Goal: Information Seeking & Learning: Understand process/instructions

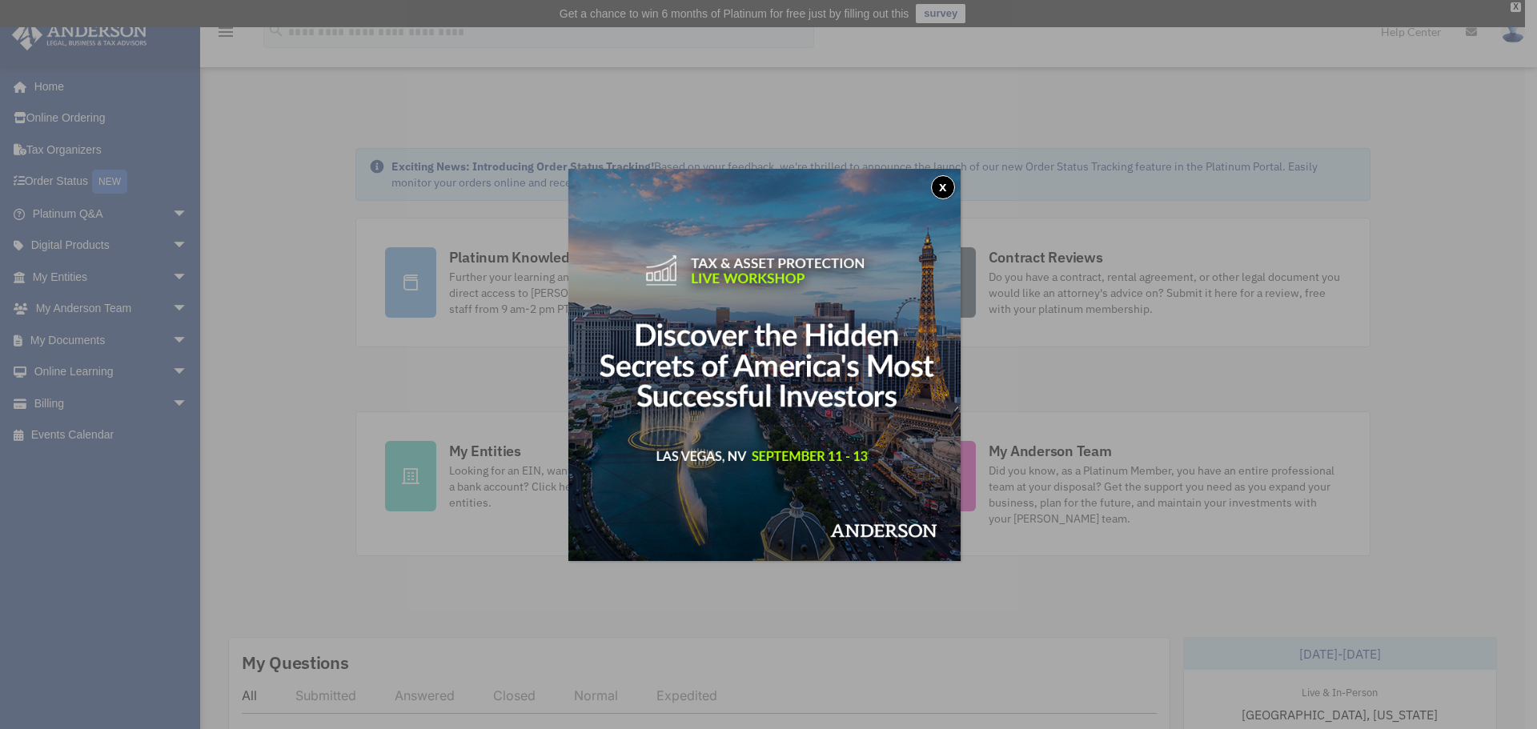
click at [943, 180] on button "x" at bounding box center [943, 187] width 24 height 24
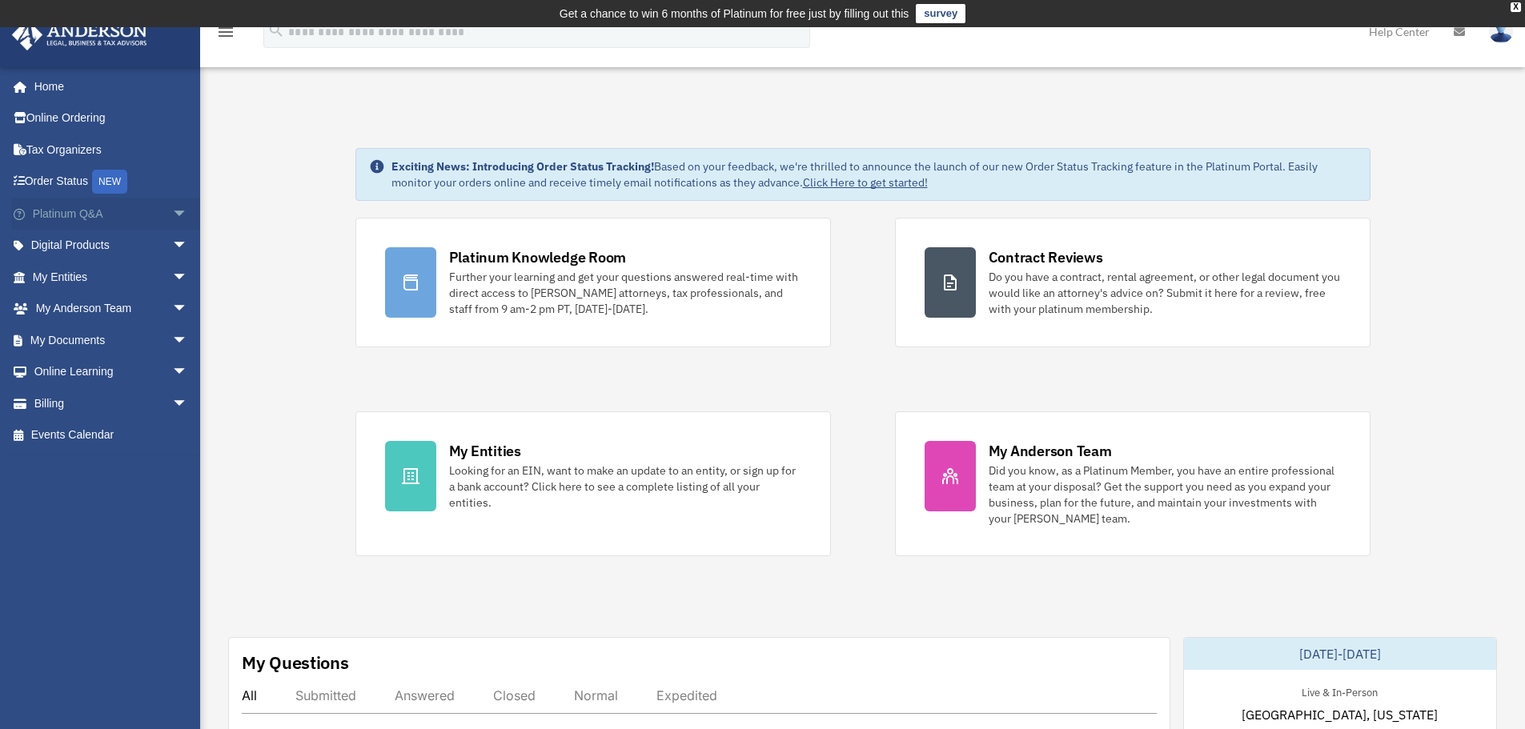
click at [175, 215] on span "arrow_drop_down" at bounding box center [188, 214] width 32 height 33
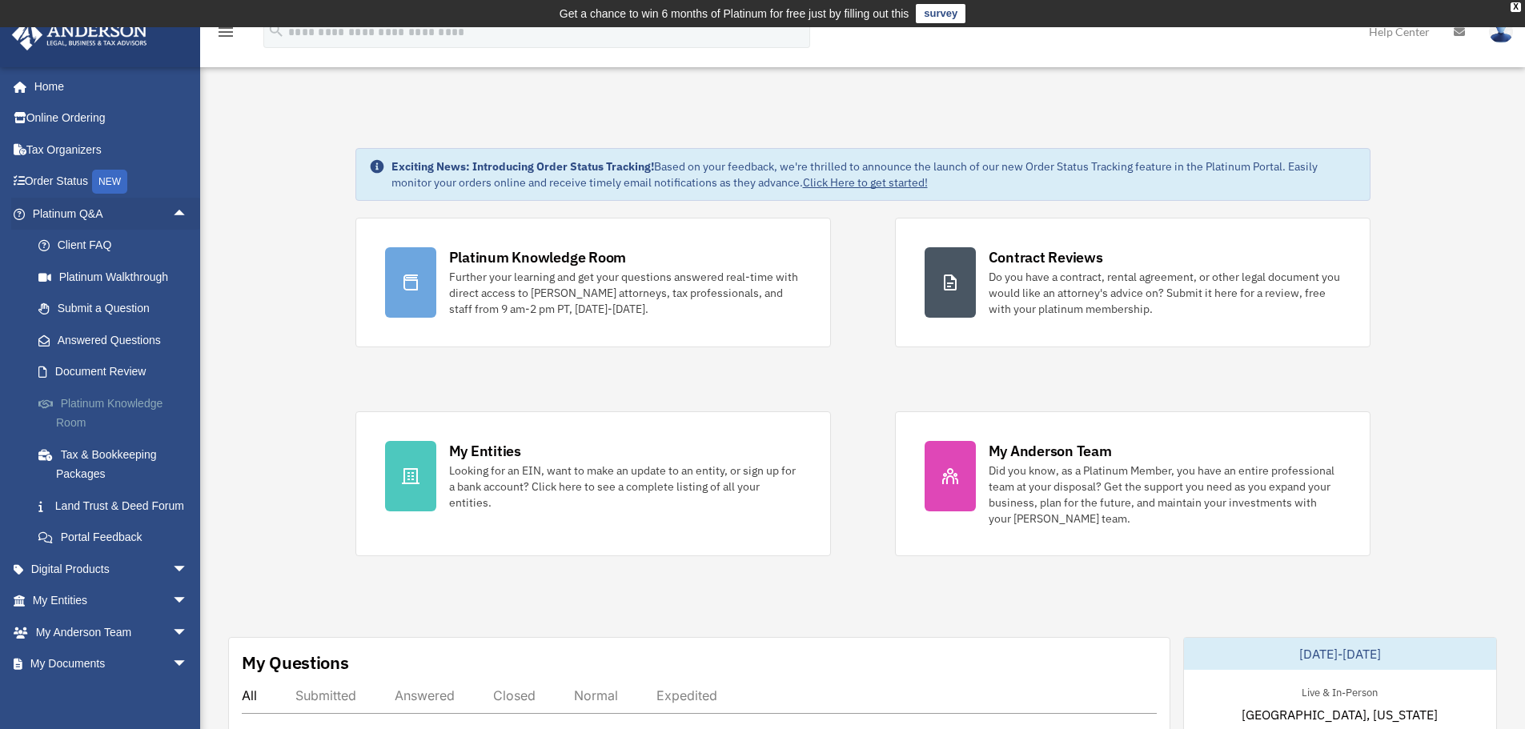
click at [113, 403] on link "Platinum Knowledge Room" at bounding box center [117, 412] width 190 height 51
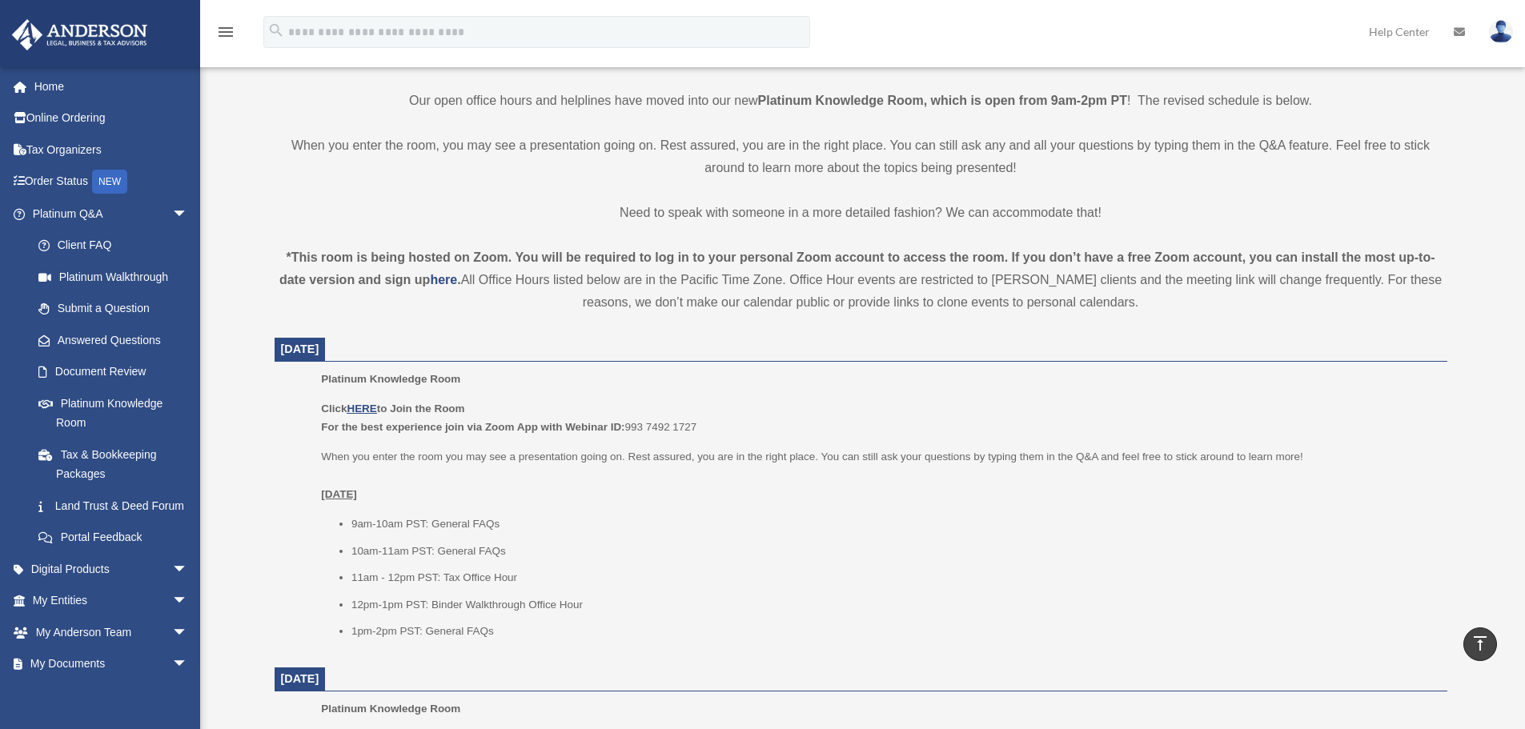
scroll to position [480, 0]
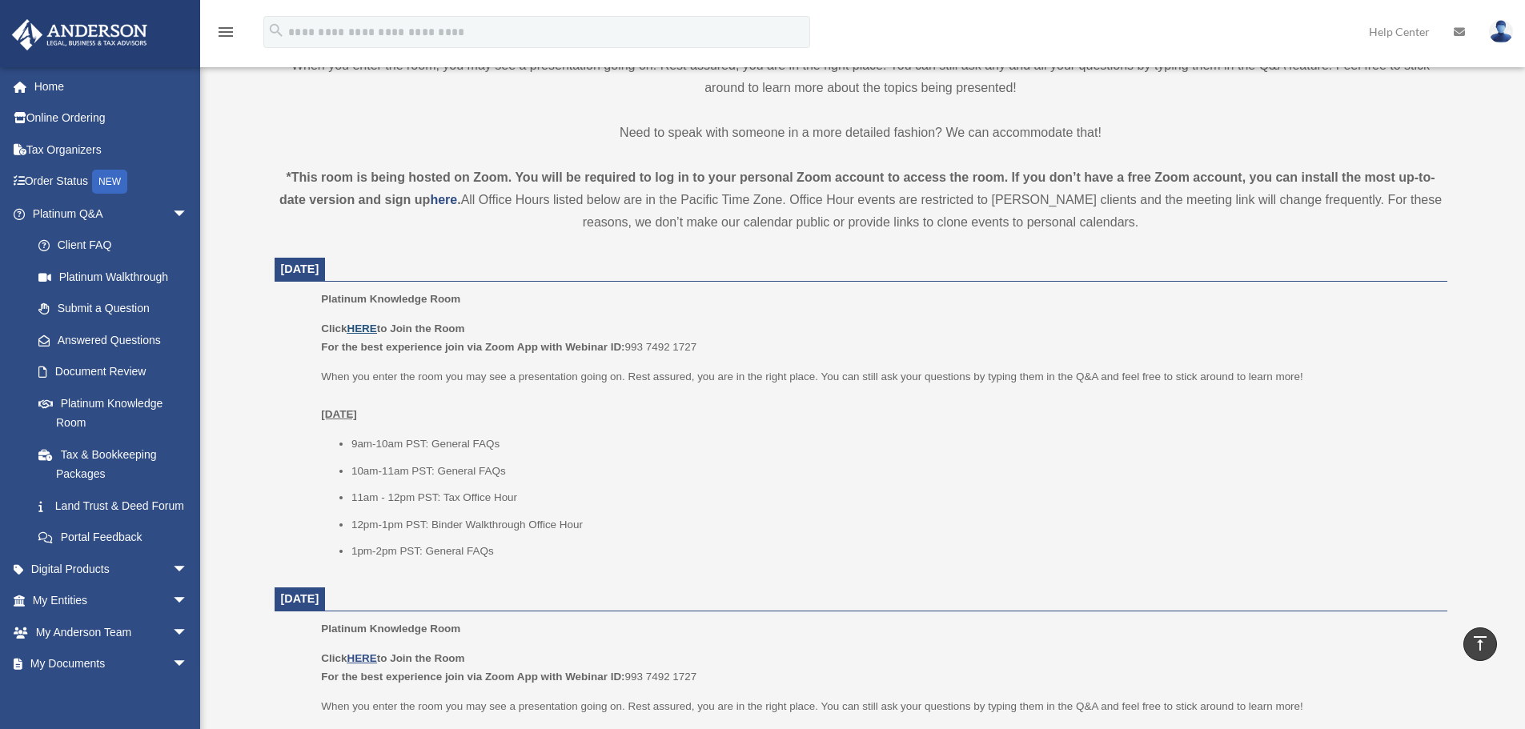
click at [357, 325] on u "HERE" at bounding box center [362, 329] width 30 height 12
click at [1502, 31] on img at bounding box center [1501, 31] width 24 height 23
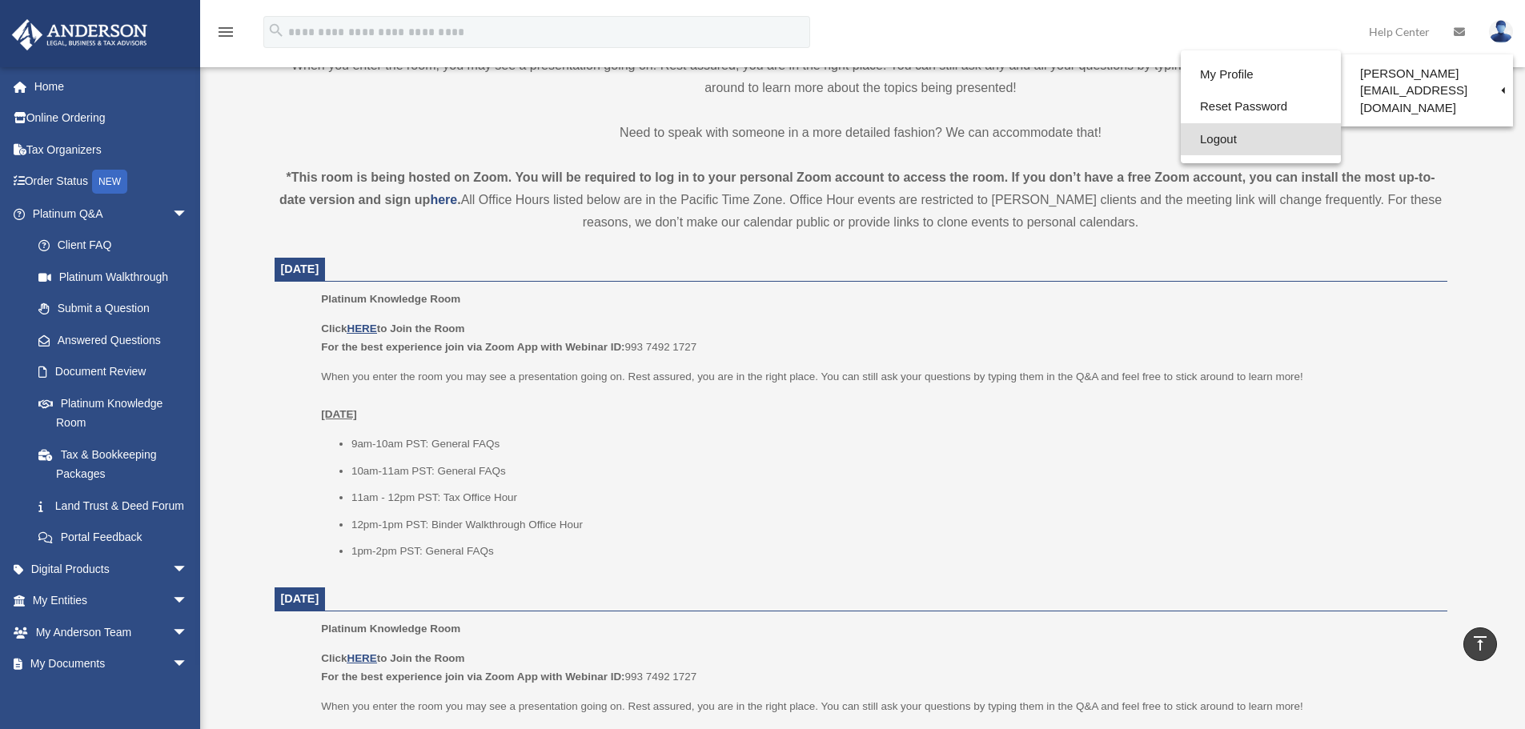
click at [1213, 143] on link "Logout" at bounding box center [1261, 139] width 160 height 33
